Goal: Transaction & Acquisition: Book appointment/travel/reservation

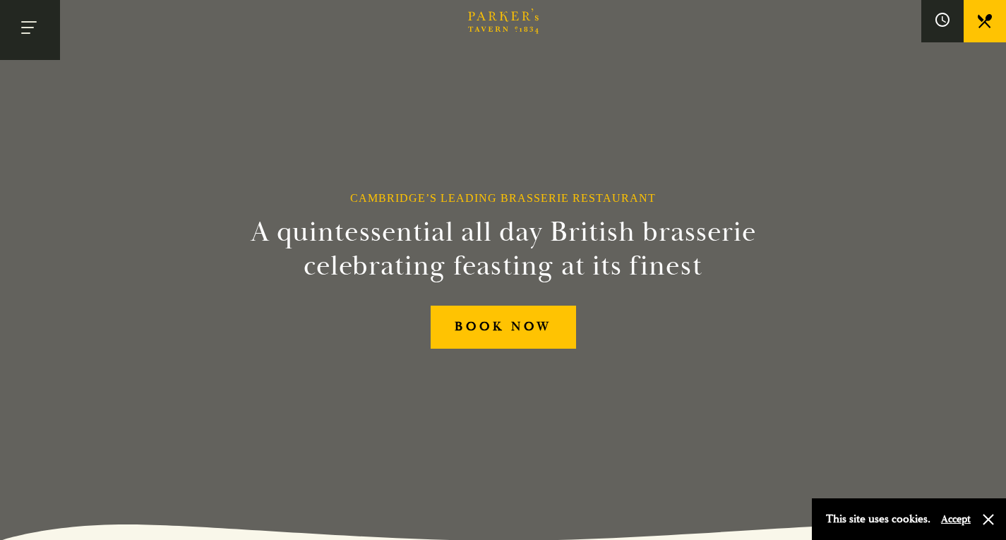
click at [26, 35] on button "Toggle navigation" at bounding box center [30, 30] width 60 height 60
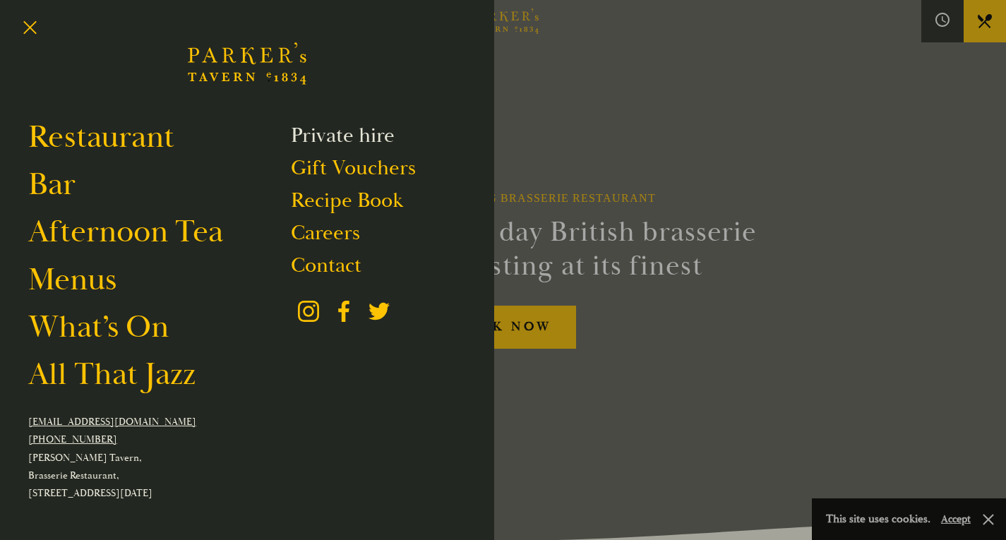
click at [340, 138] on link "Private hire" at bounding box center [343, 135] width 104 height 27
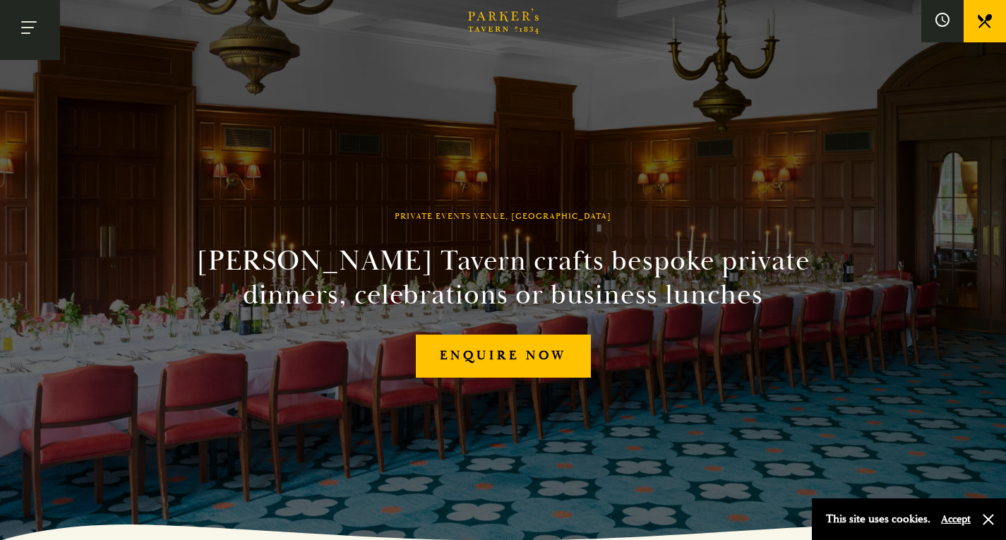
click at [25, 32] on button "Toggle navigation" at bounding box center [30, 30] width 60 height 60
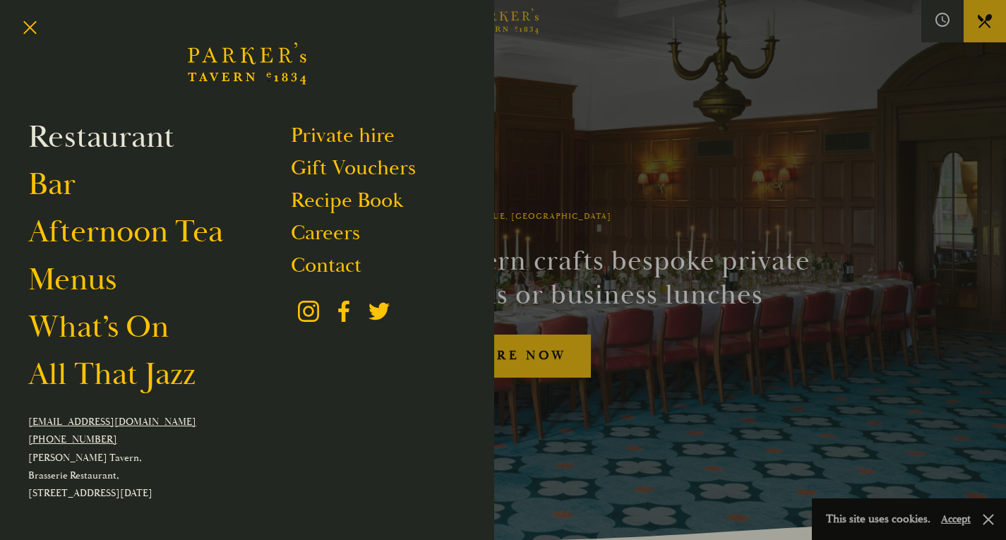
click at [127, 133] on link "Restaurant" at bounding box center [101, 137] width 146 height 40
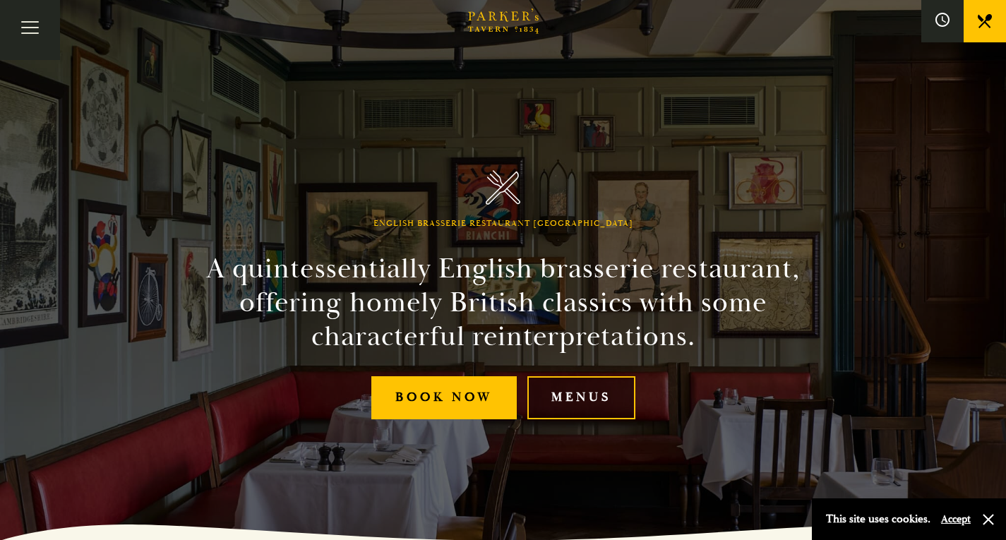
click at [572, 404] on link "Menus" at bounding box center [581, 397] width 108 height 43
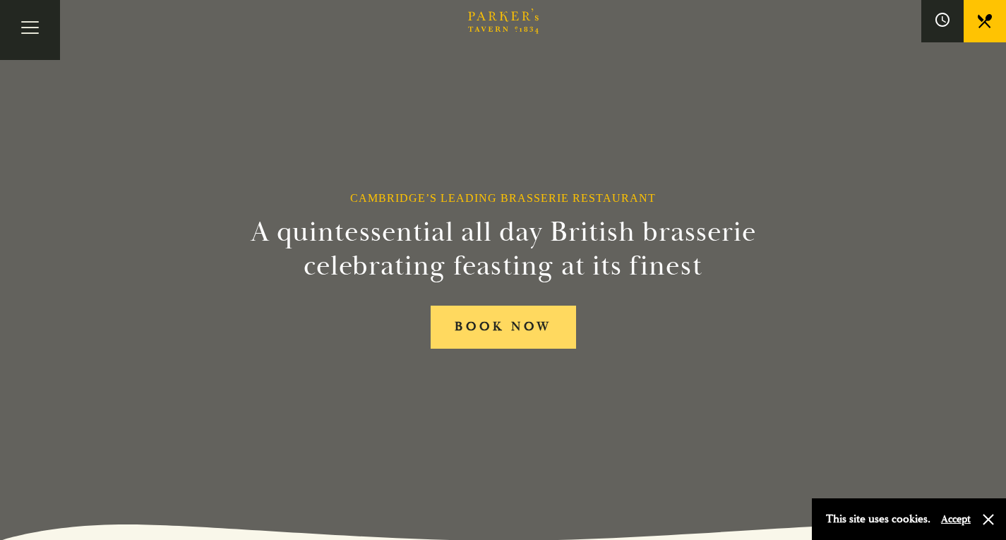
click at [503, 328] on link "BOOK NOW" at bounding box center [503, 327] width 145 height 43
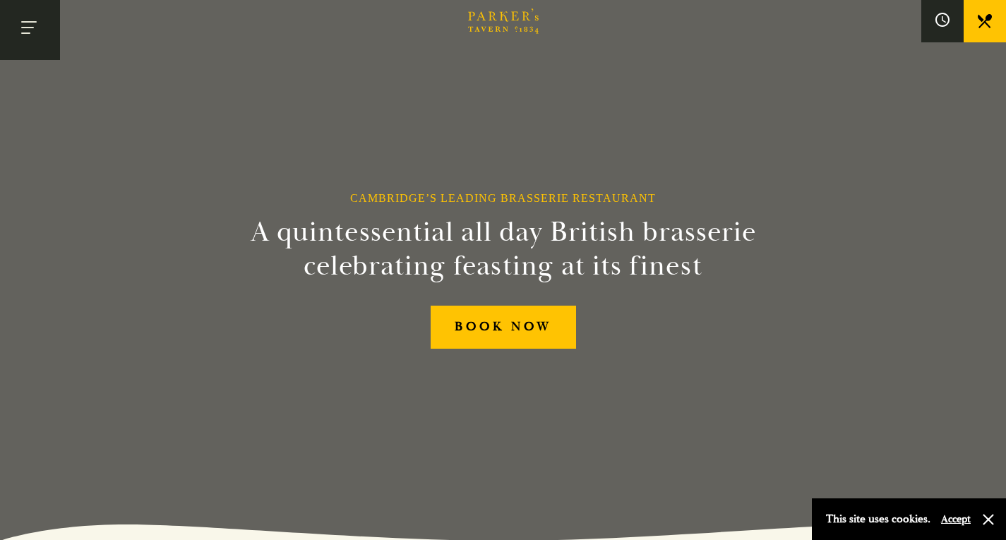
click at [33, 27] on button "Toggle navigation" at bounding box center [30, 30] width 60 height 60
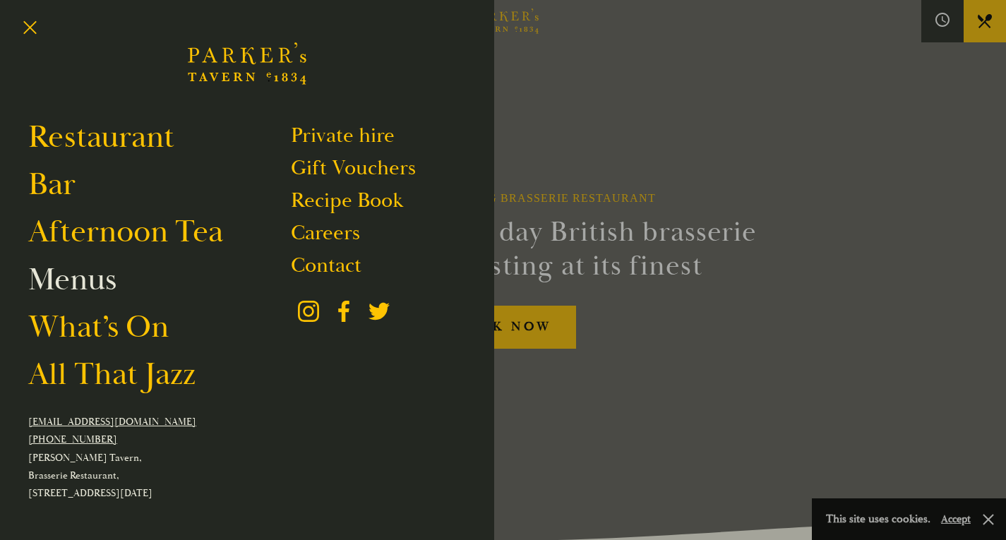
click at [71, 287] on link "Menus" at bounding box center [72, 280] width 88 height 40
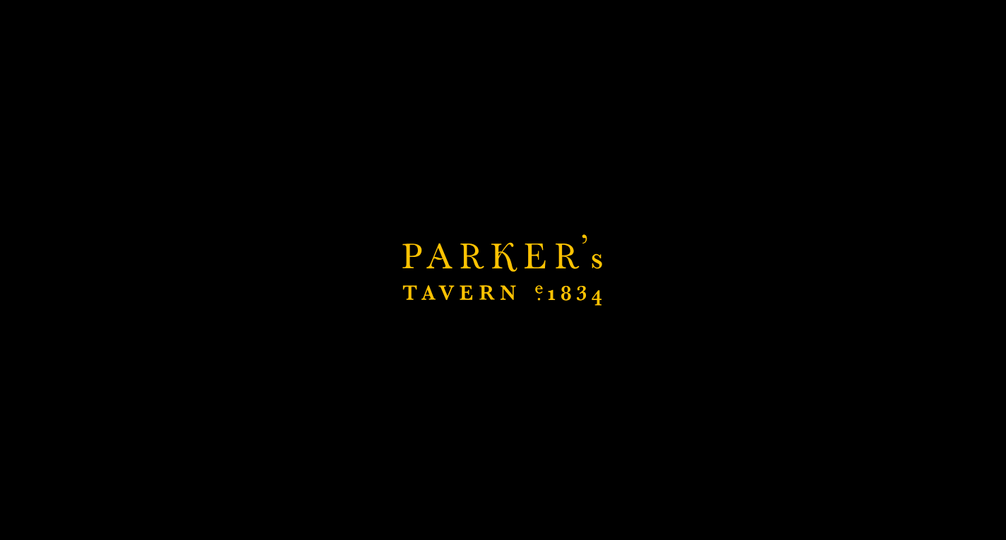
click at [71, 287] on div "Brasserie Restaurant Cambridge | Parker's Tavern Cambridge Parker's Tavern is a…" at bounding box center [503, 270] width 1006 height 540
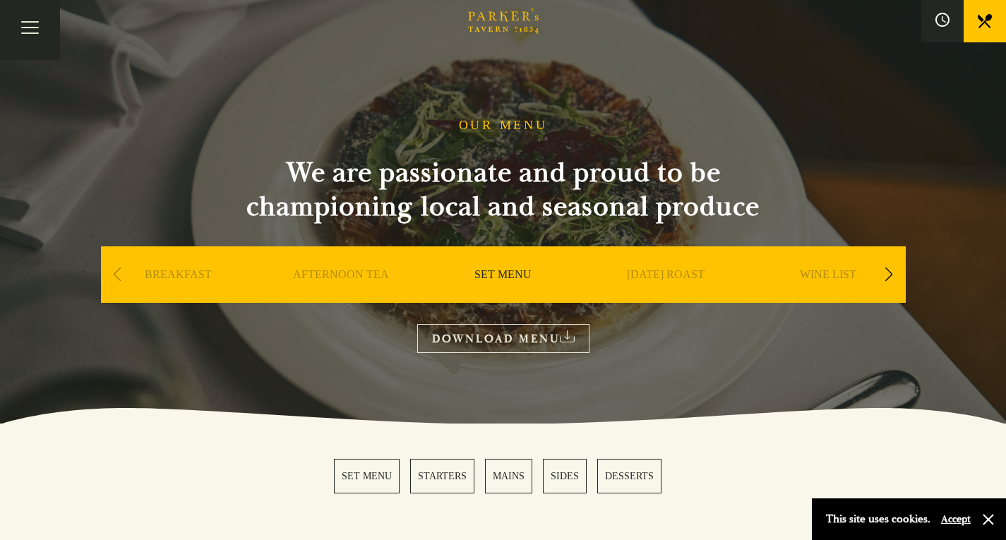
click at [824, 275] on link "WINE LIST" at bounding box center [828, 295] width 56 height 56
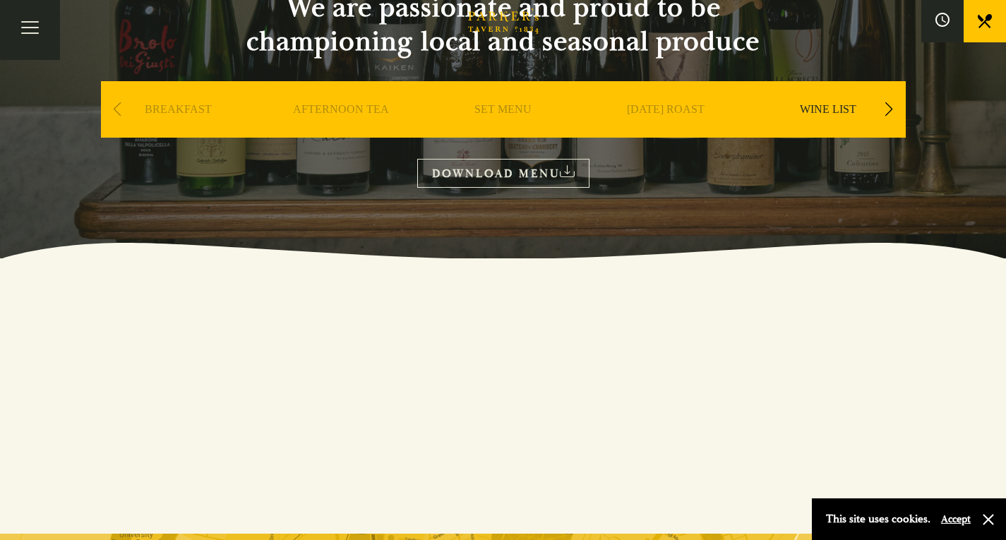
scroll to position [150, 0]
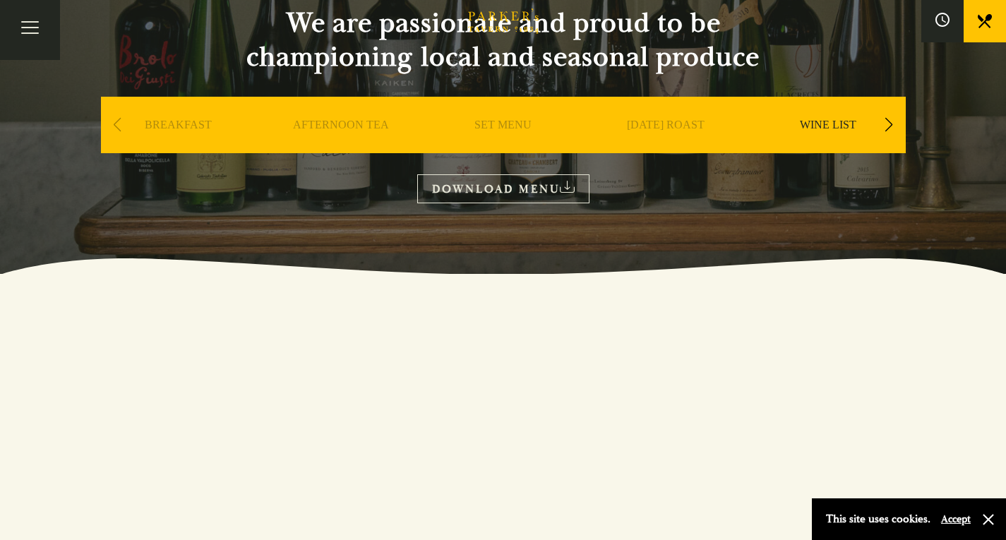
click at [841, 112] on div "WINE LIST" at bounding box center [827, 146] width 155 height 99
click at [836, 126] on link "WINE LIST" at bounding box center [828, 146] width 56 height 56
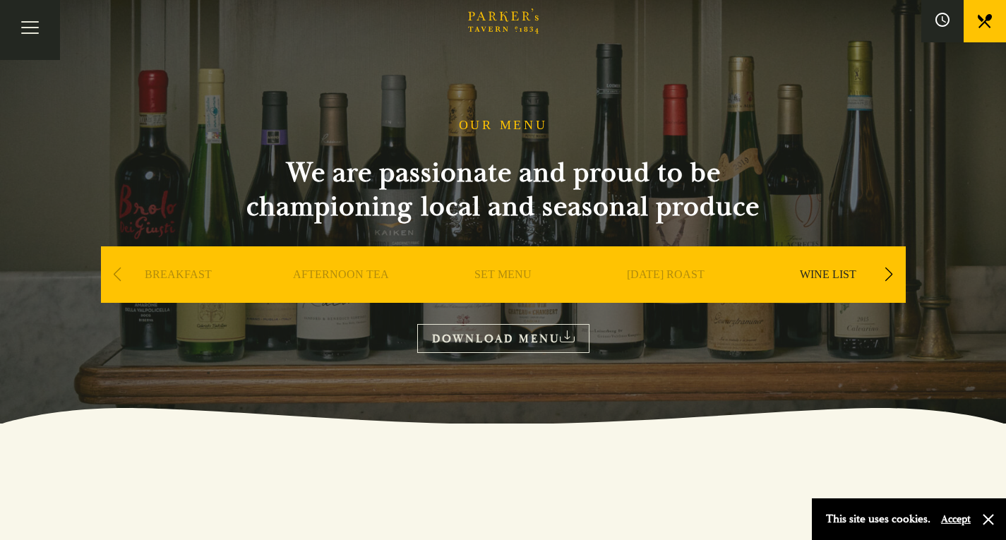
click at [893, 274] on div "Next slide" at bounding box center [888, 274] width 19 height 31
click at [499, 339] on link "DOWNLOAD MENU" at bounding box center [503, 338] width 172 height 29
